Goal: Task Accomplishment & Management: Use online tool/utility

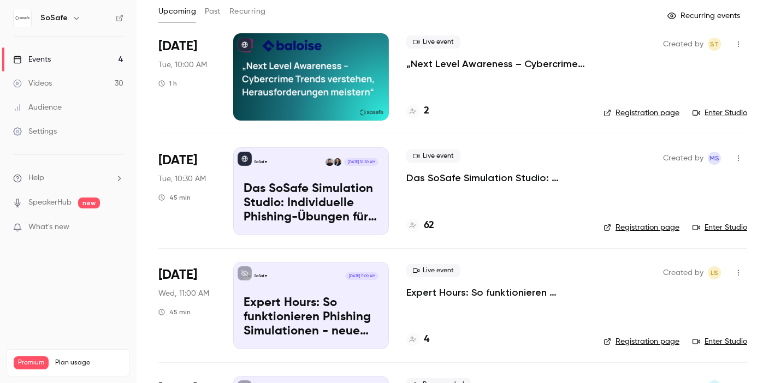
scroll to position [64, 0]
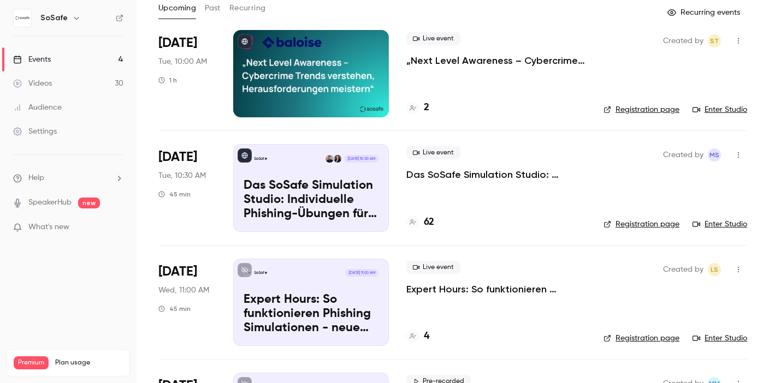
click at [466, 175] on p "Das SoSafe Simulation Studio: Individuelle Phishing-Übungen für den öffentliche…" at bounding box center [496, 174] width 180 height 13
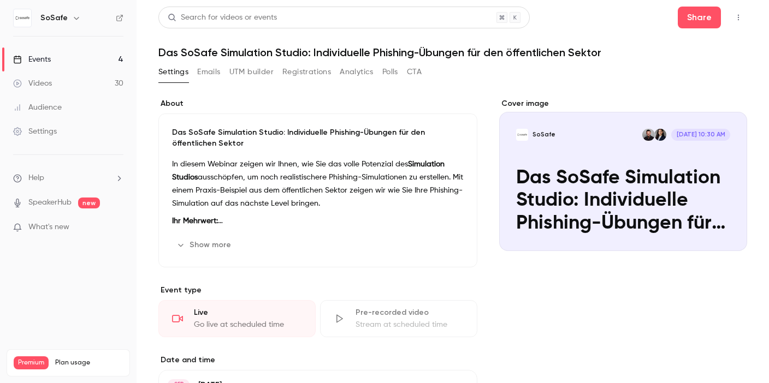
click at [200, 245] on button "Show more" at bounding box center [205, 244] width 66 height 17
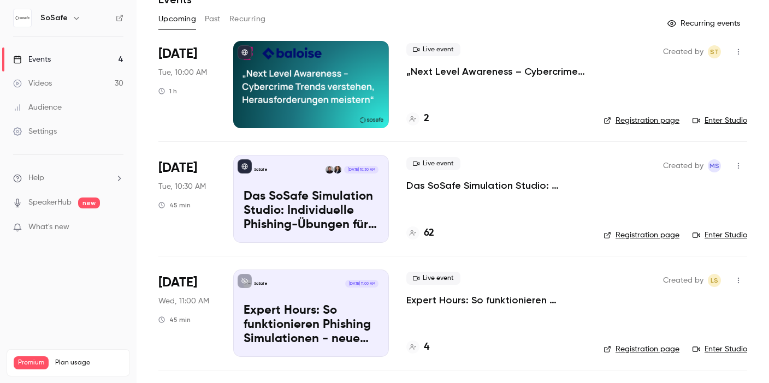
scroll to position [52, 0]
click at [491, 187] on p "Das SoSafe Simulation Studio: Individuelle Phishing-Übungen für den öffentliche…" at bounding box center [496, 186] width 180 height 13
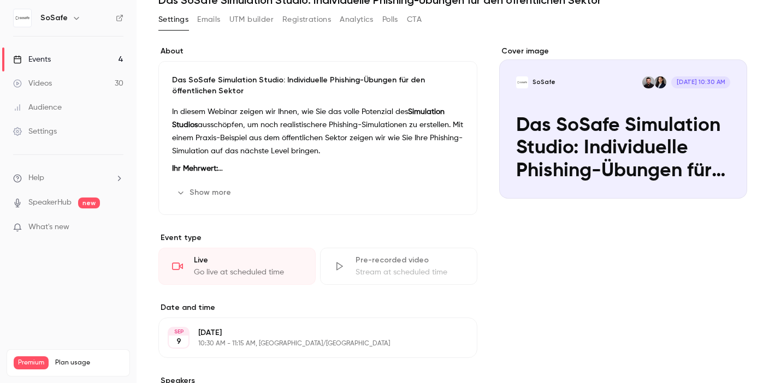
click at [216, 188] on button "Show more" at bounding box center [205, 192] width 66 height 17
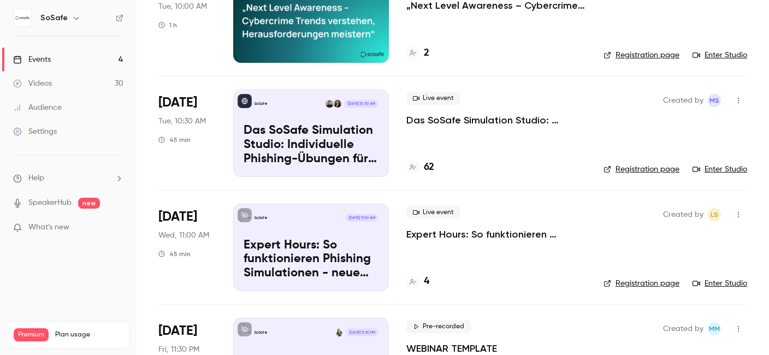
scroll to position [248, 0]
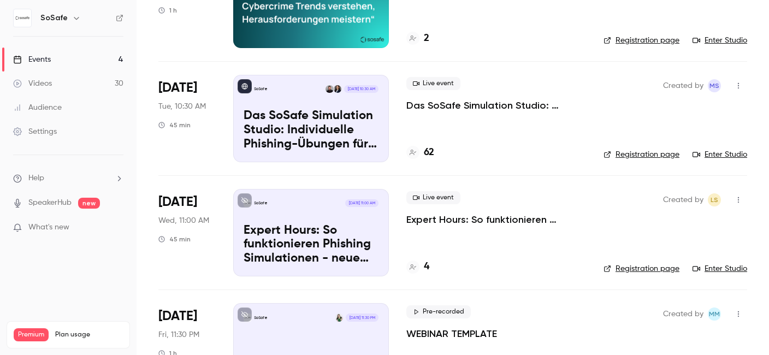
click at [467, 216] on p "Expert Hours: So funktionieren Phishing Simulationen - neue Features, Tipps & T…" at bounding box center [496, 219] width 180 height 13
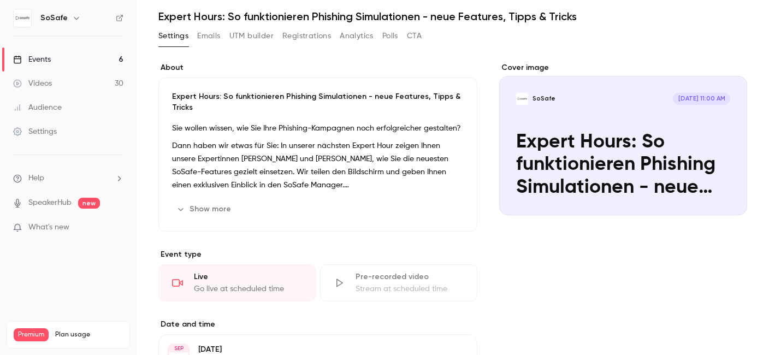
scroll to position [37, 0]
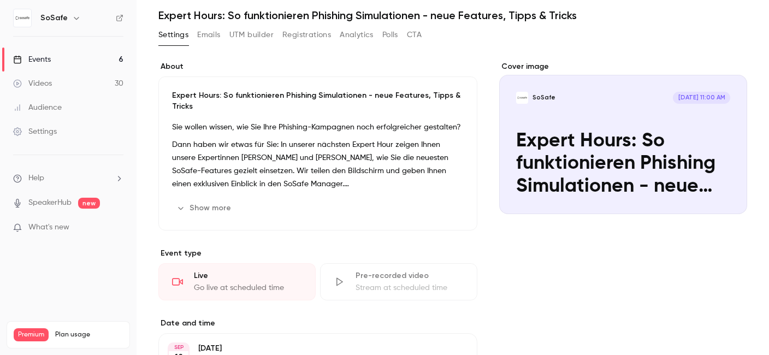
click at [566, 150] on div "Cover image" at bounding box center [623, 137] width 248 height 153
click at [0, 0] on input "SoSafe [DATE] 11:00 AM Expert Hours: So funktionieren Phishing Simulationen - n…" at bounding box center [0, 0] width 0 height 0
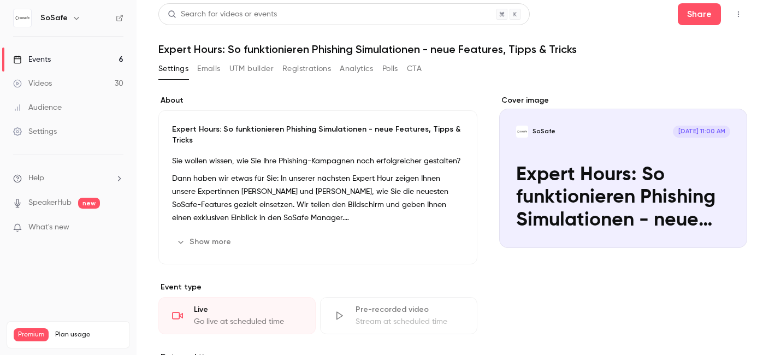
scroll to position [0, 0]
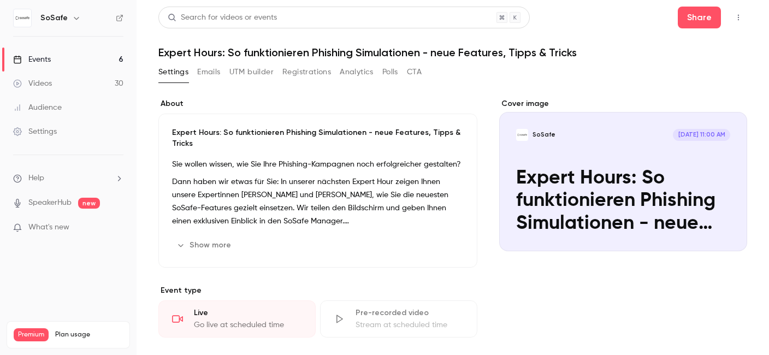
click at [734, 18] on icon "button" at bounding box center [738, 18] width 9 height 8
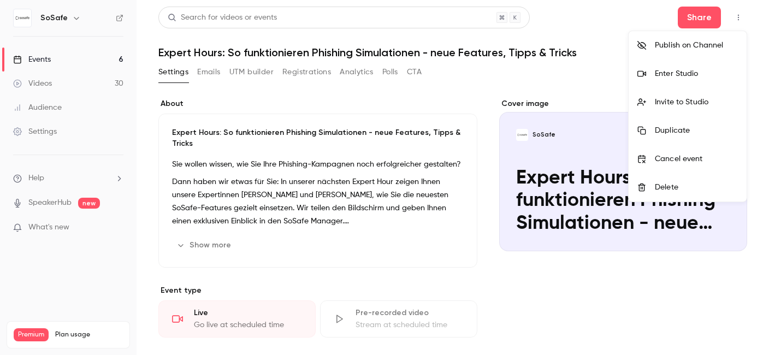
click at [694, 20] on div at bounding box center [384, 177] width 769 height 355
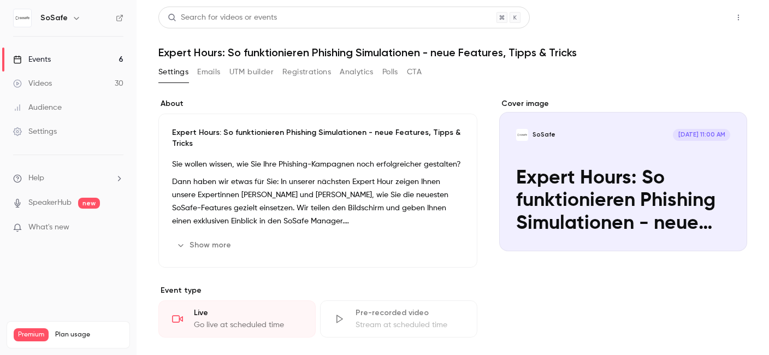
click at [685, 20] on button "Share" at bounding box center [699, 18] width 43 height 22
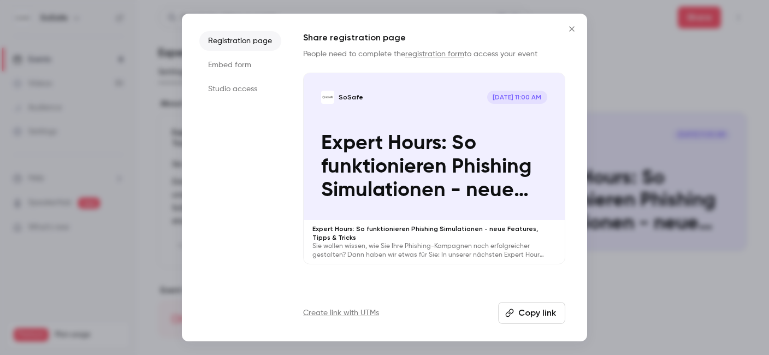
click at [571, 26] on icon "Close" at bounding box center [571, 29] width 13 height 9
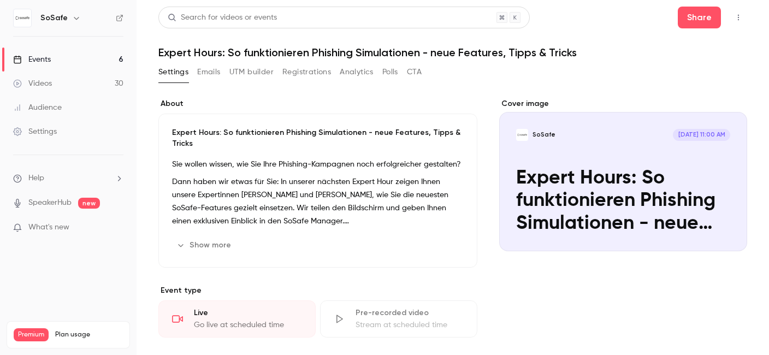
click at [738, 17] on icon "button" at bounding box center [738, 18] width 1 height 6
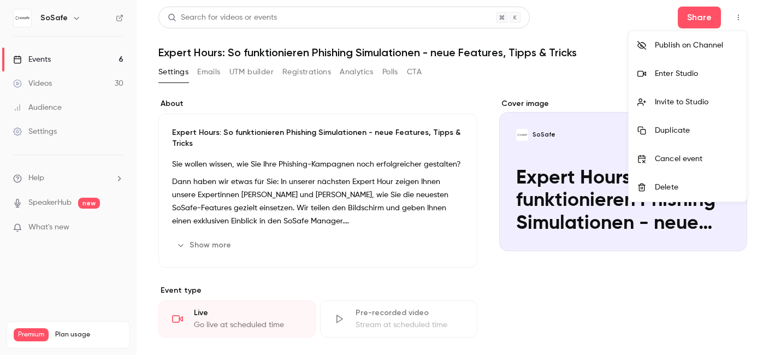
click at [661, 77] on div "Enter Studio" at bounding box center [696, 73] width 83 height 11
